Goal: Use online tool/utility: Utilize a website feature to perform a specific function

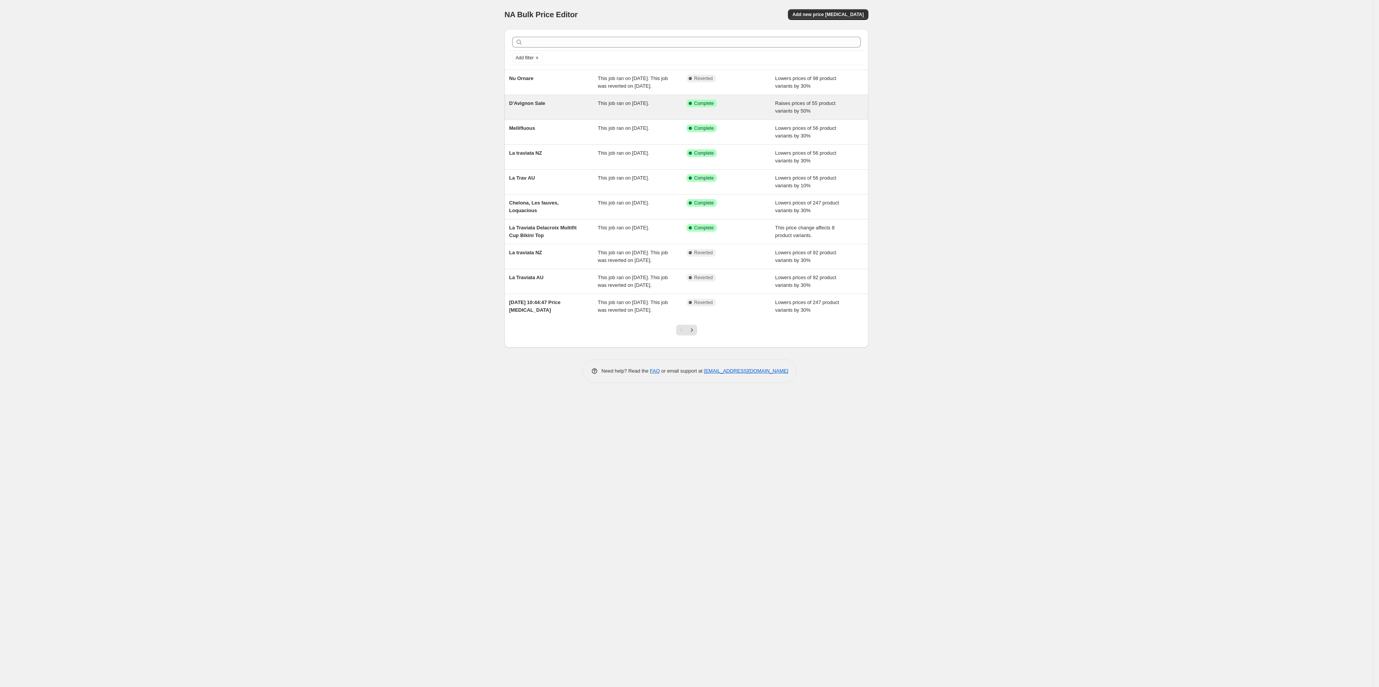
click at [681, 115] on div "This job ran on [DATE]." at bounding box center [642, 107] width 89 height 15
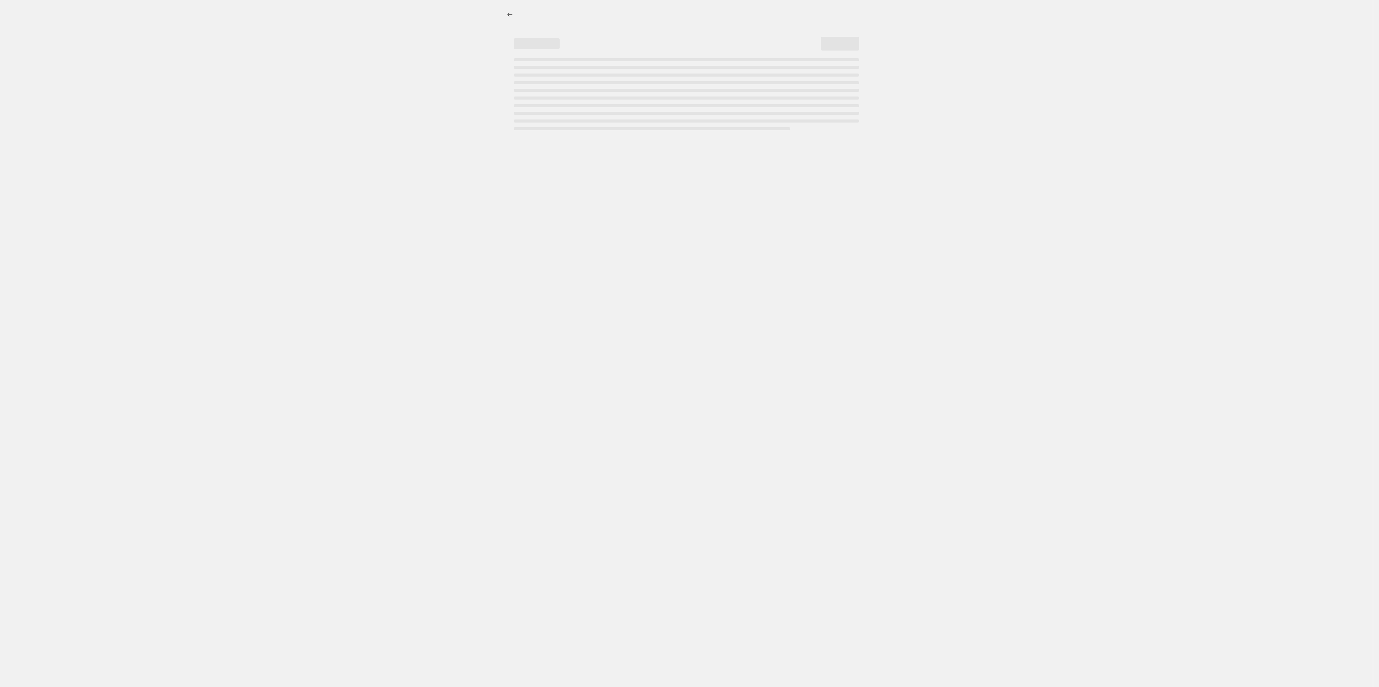
select select "percentage"
select select "vendor"
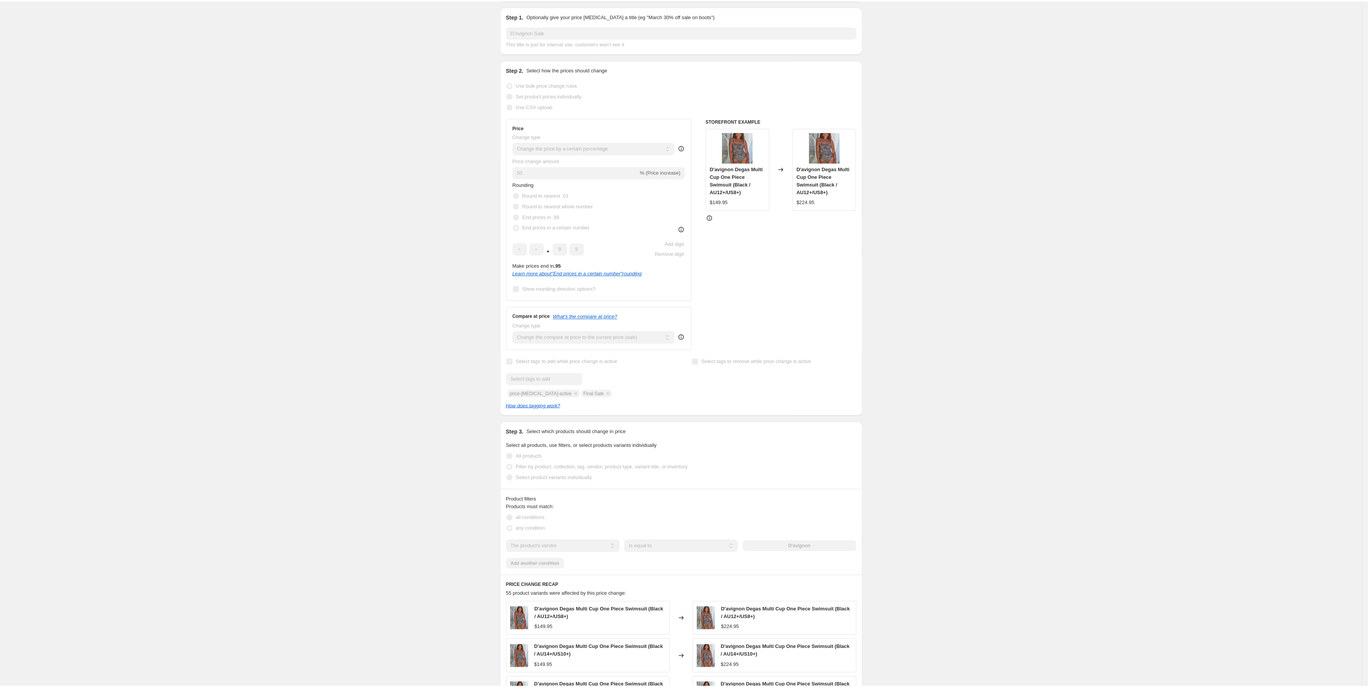
scroll to position [21, 0]
